Goal: Task Accomplishment & Management: Manage account settings

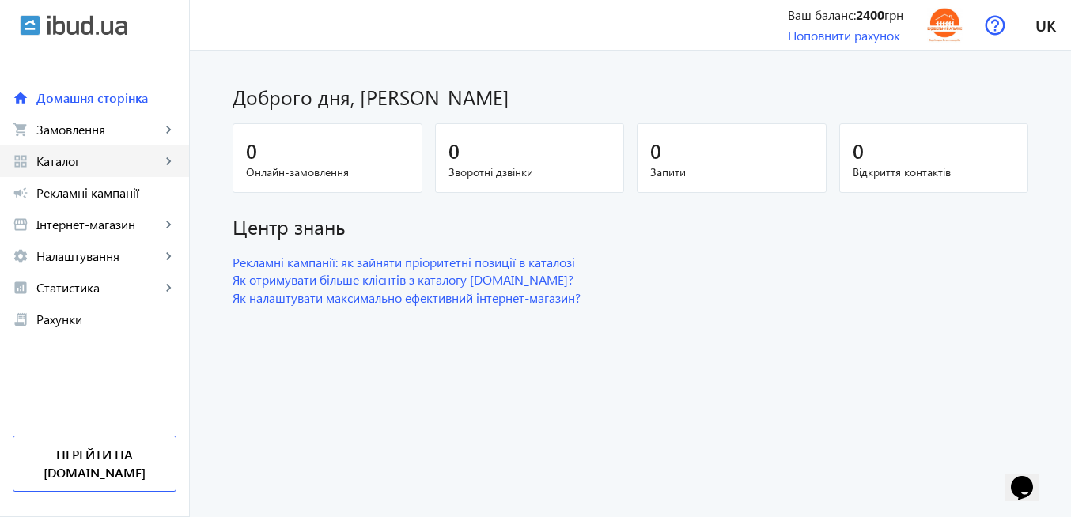
click at [99, 162] on span "Каталог" at bounding box center [98, 161] width 124 height 16
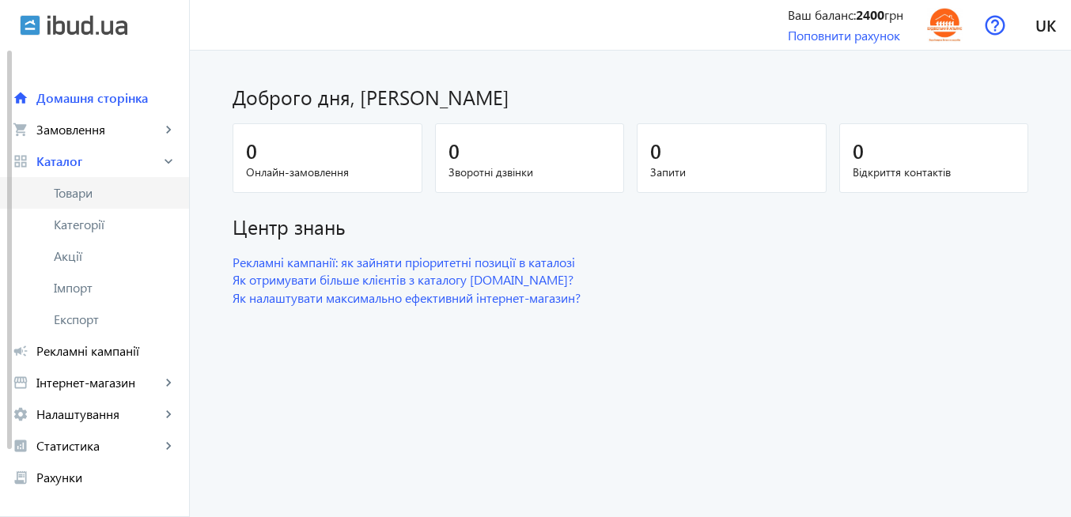
click at [108, 194] on span "Товари" at bounding box center [115, 193] width 123 height 16
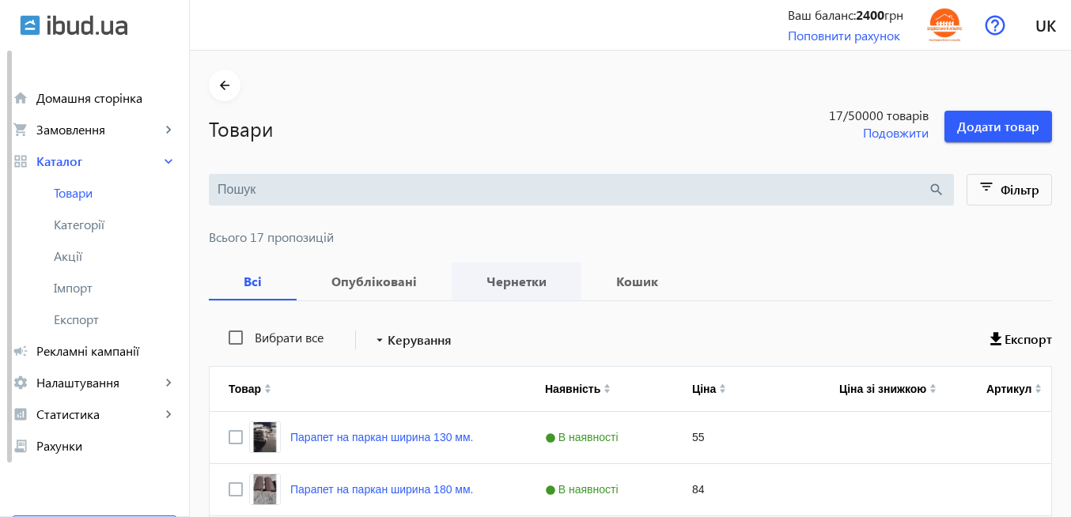
click at [511, 284] on b "Чернетки" at bounding box center [517, 281] width 92 height 13
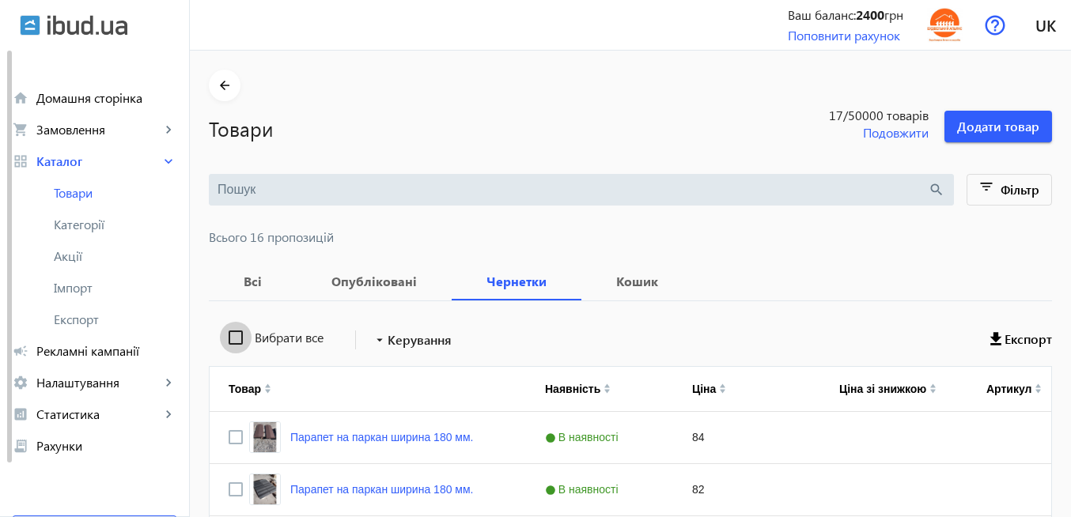
click at [225, 337] on input "Вибрати все" at bounding box center [236, 338] width 32 height 32
checkbox input "true"
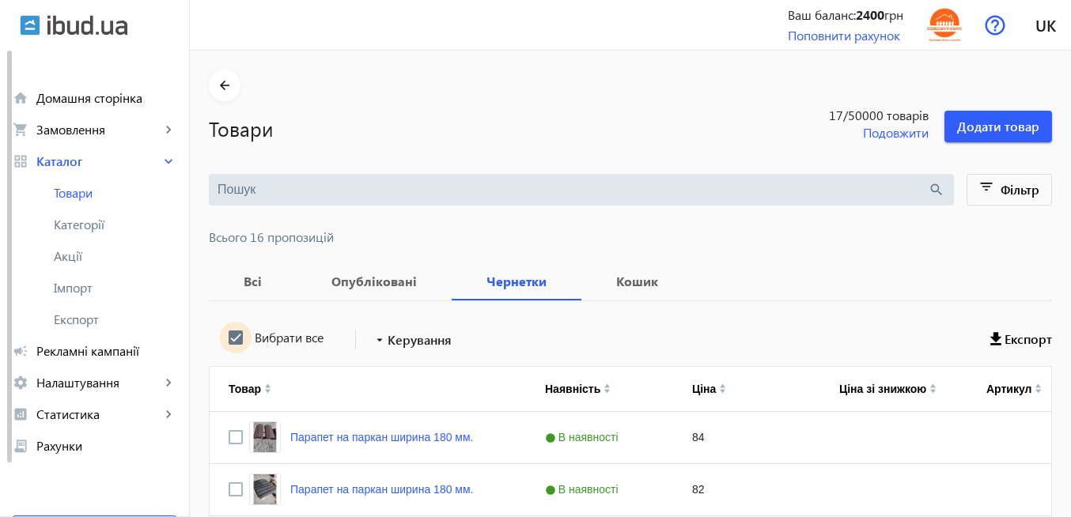
checkbox input "true"
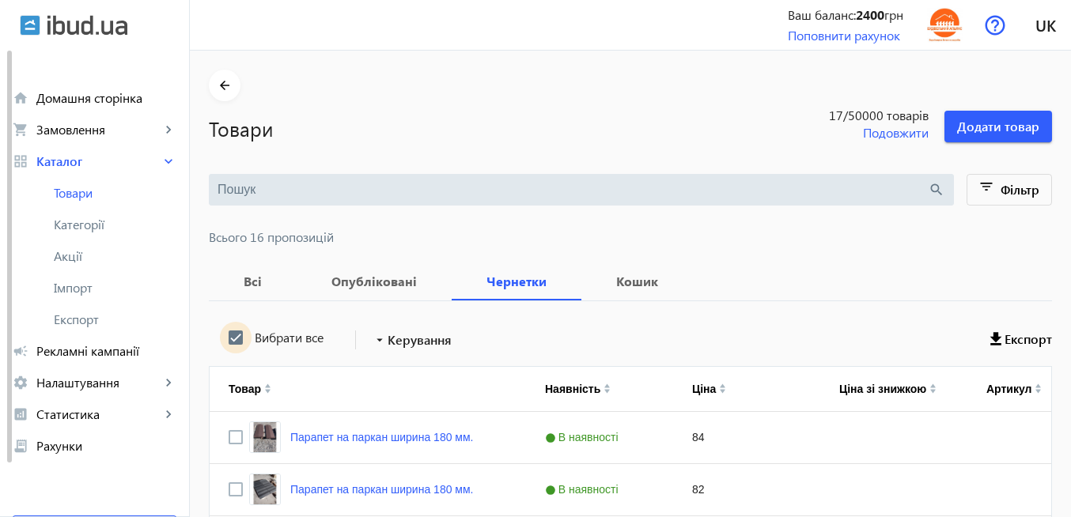
checkbox input "true"
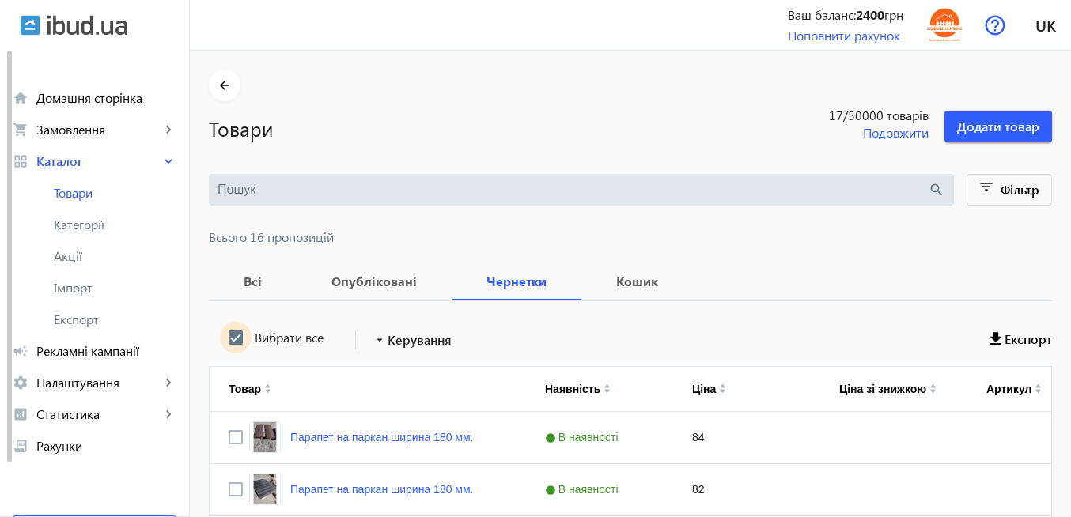
checkbox input "true"
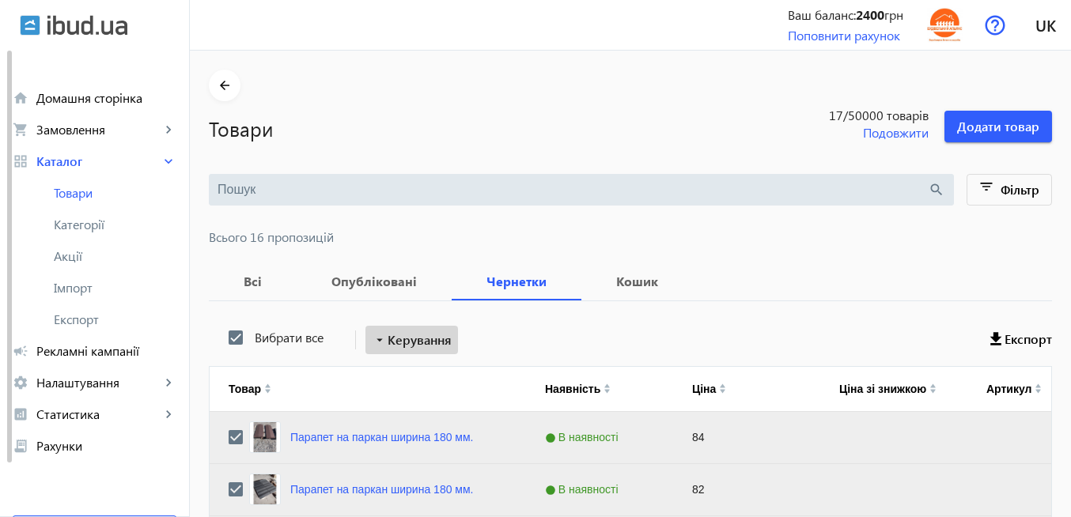
click at [407, 348] on span "Керування" at bounding box center [420, 340] width 64 height 19
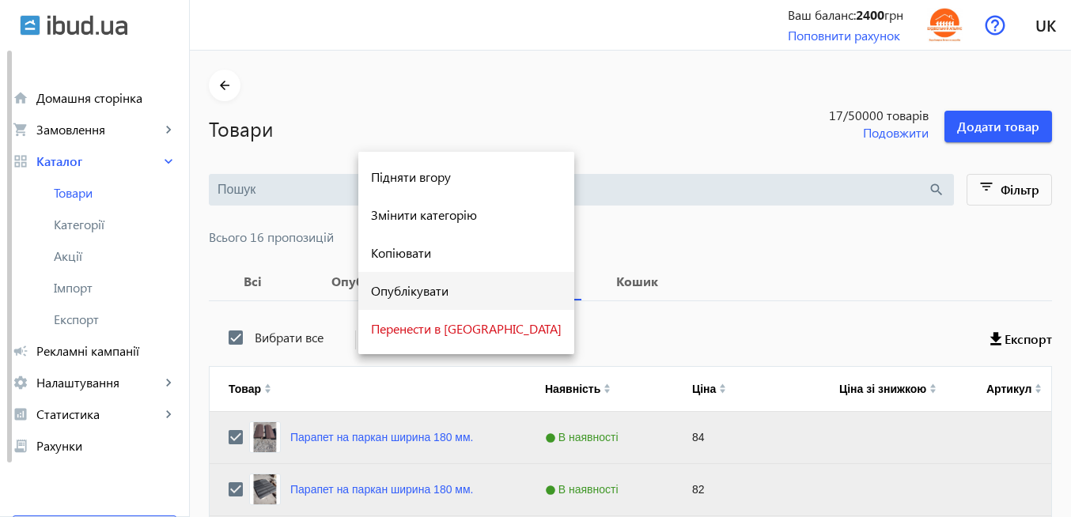
click at [407, 290] on span "Опублікувати" at bounding box center [466, 291] width 191 height 13
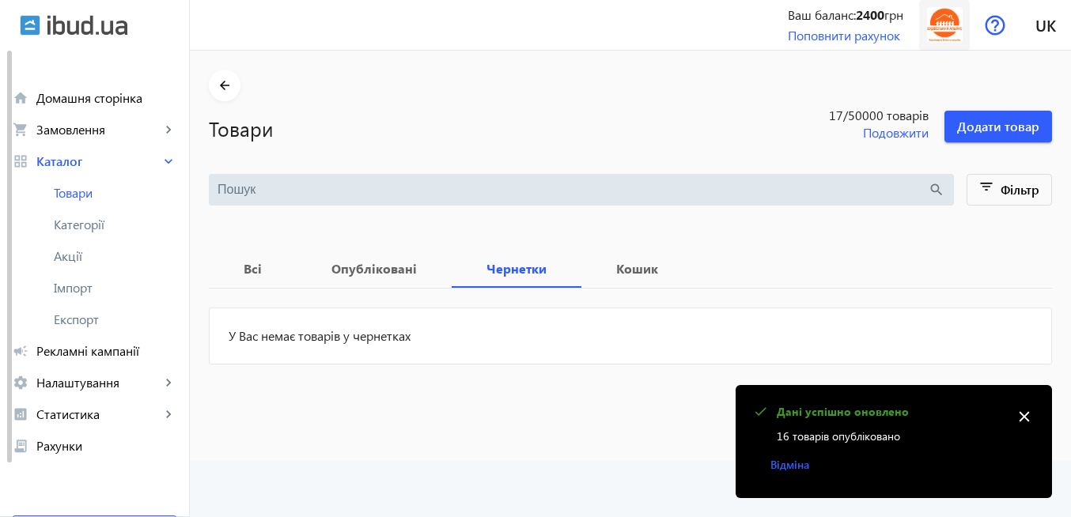
click at [948, 28] on img at bounding box center [945, 25] width 36 height 36
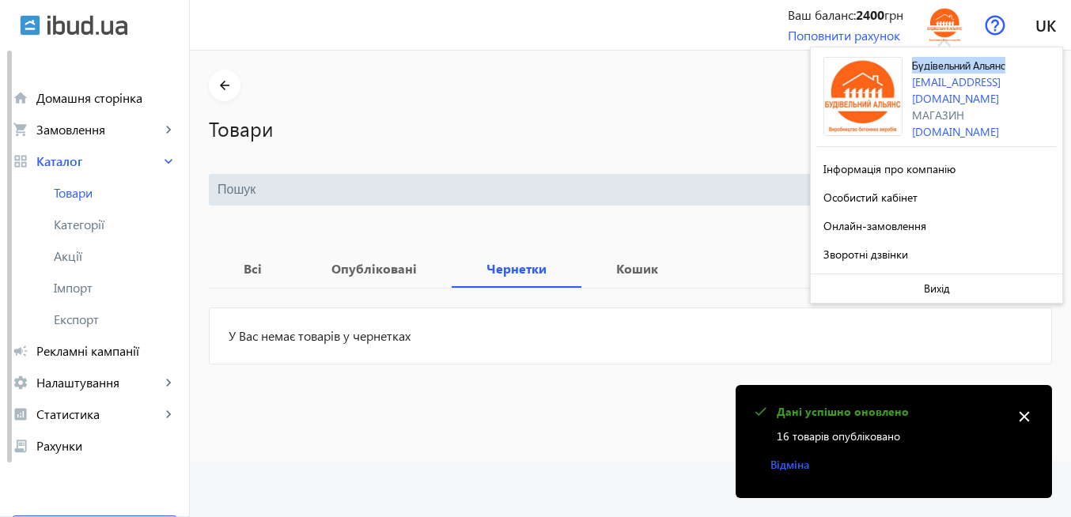
drag, startPoint x: 914, startPoint y: 66, endPoint x: 1006, endPoint y: 63, distance: 92.6
click at [1006, 63] on div "Будівельний Альянс [EMAIL_ADDRESS][DOMAIN_NAME] Магазин [DOMAIN_NAME]" at bounding box center [984, 98] width 144 height 83
copy span "Будівельний Альянс"
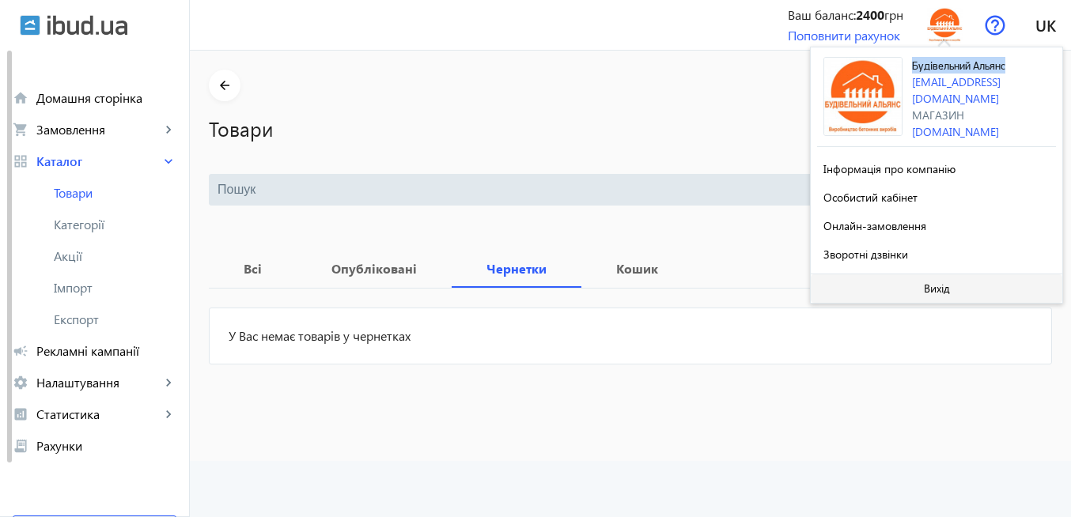
click at [956, 288] on span at bounding box center [937, 289] width 252 height 38
